Goal: Information Seeking & Learning: Find specific fact

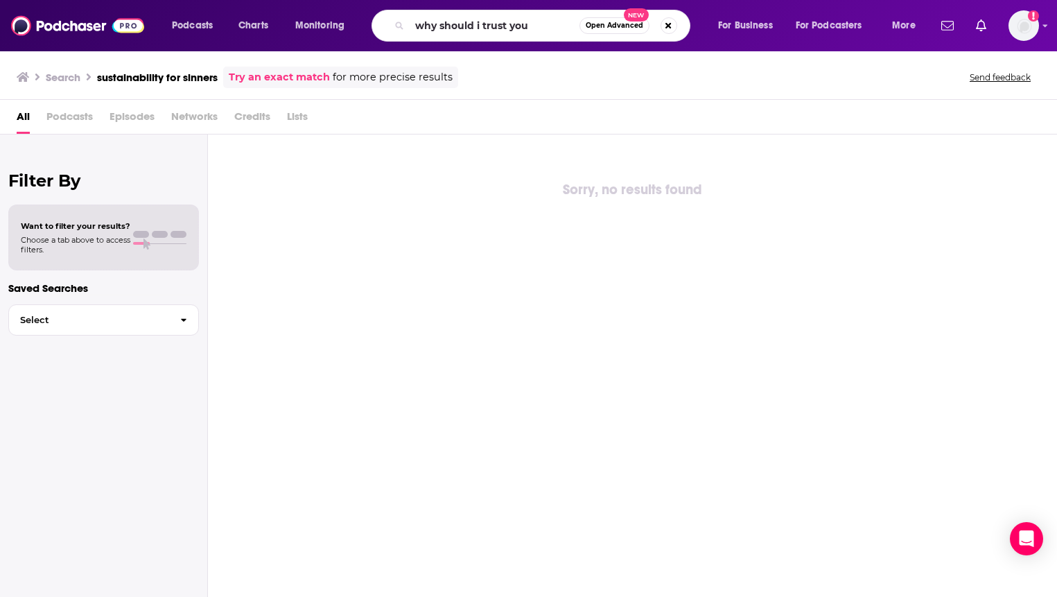
type input "why should i trust you"
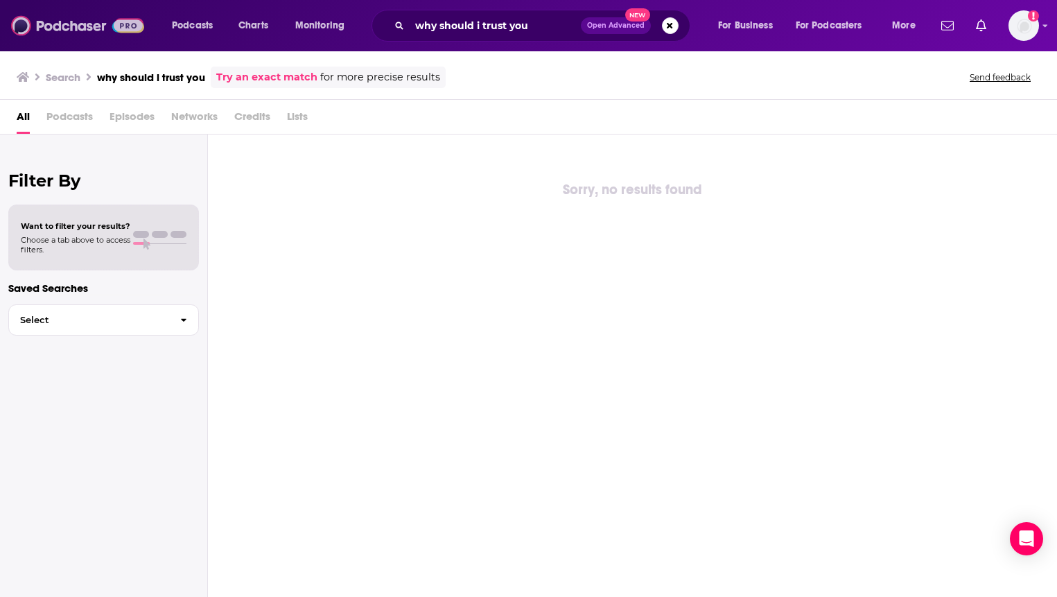
click at [41, 23] on img at bounding box center [77, 25] width 133 height 26
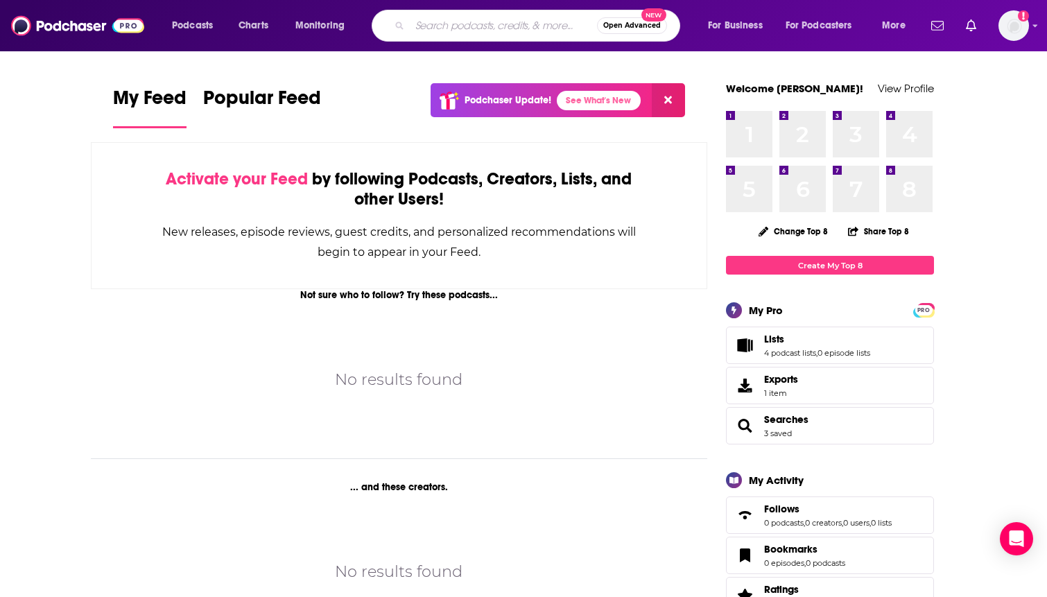
click at [488, 24] on input "Search podcasts, credits, & more..." at bounding box center [503, 26] width 187 height 22
type input "why should I trust you"
